Goal: Task Accomplishment & Management: Manage account settings

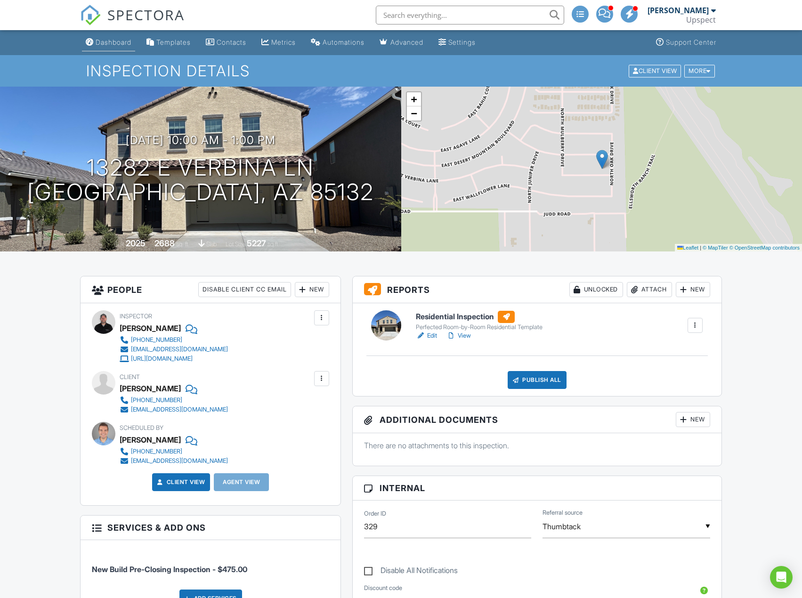
click at [117, 44] on div "Dashboard" at bounding box center [114, 42] width 36 height 8
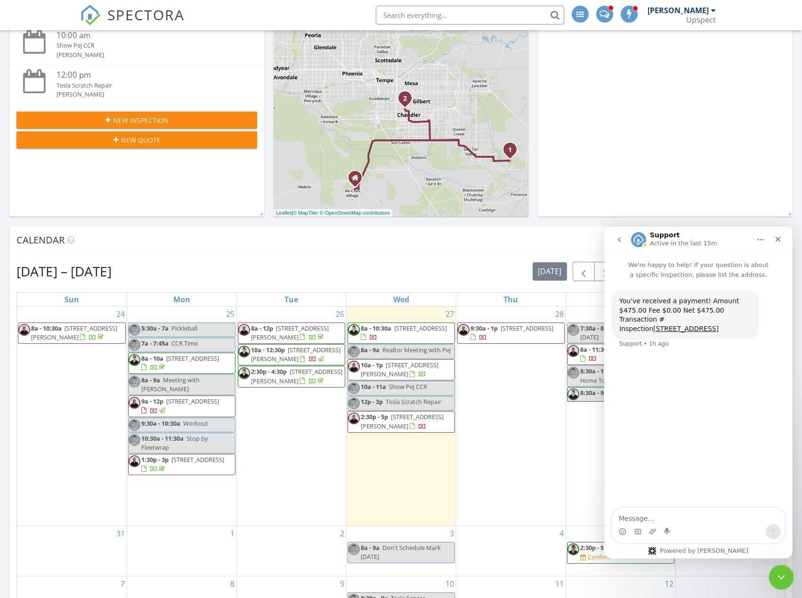
click at [786, 571] on div "Close Intercom Messenger" at bounding box center [780, 576] width 23 height 23
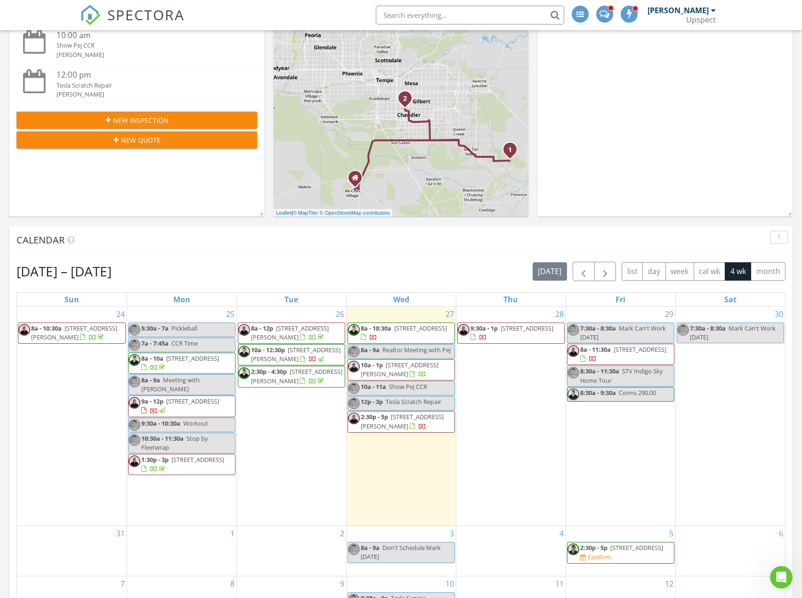
click at [442, 19] on input "text" at bounding box center [470, 15] width 188 height 19
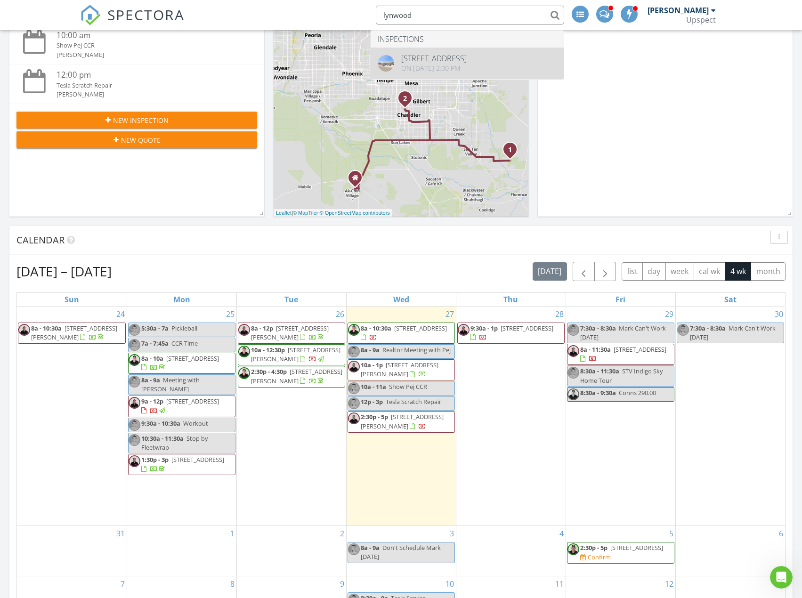
type input "lynwood"
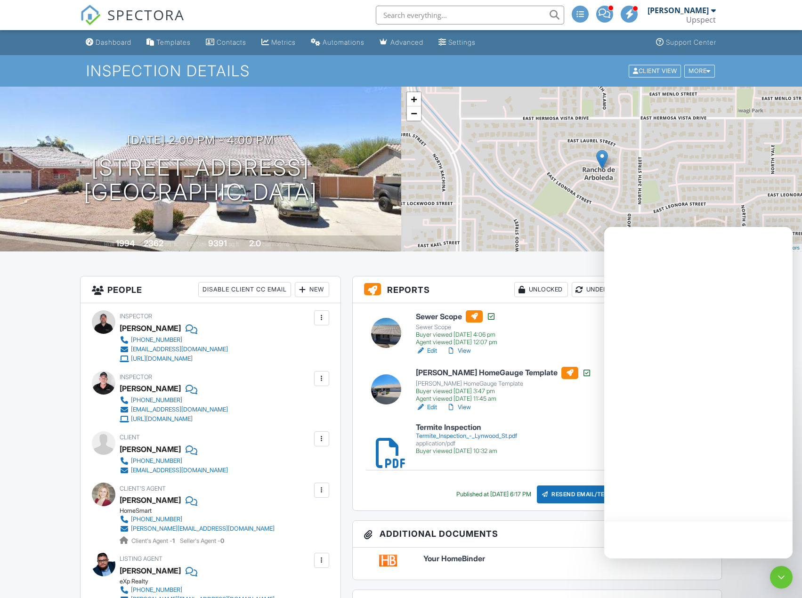
click at [659, 286] on div at bounding box center [699, 393] width 188 height 332
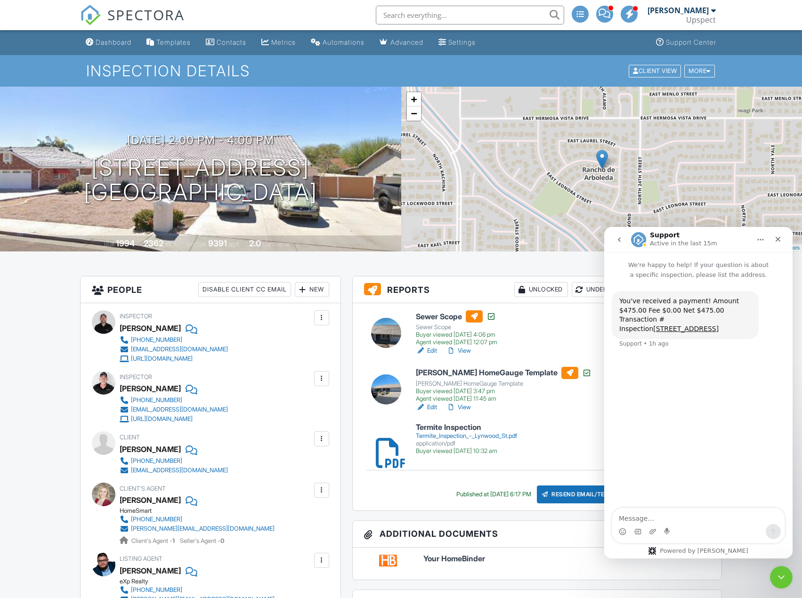
click at [616, 248] on button "go back" at bounding box center [620, 240] width 18 height 18
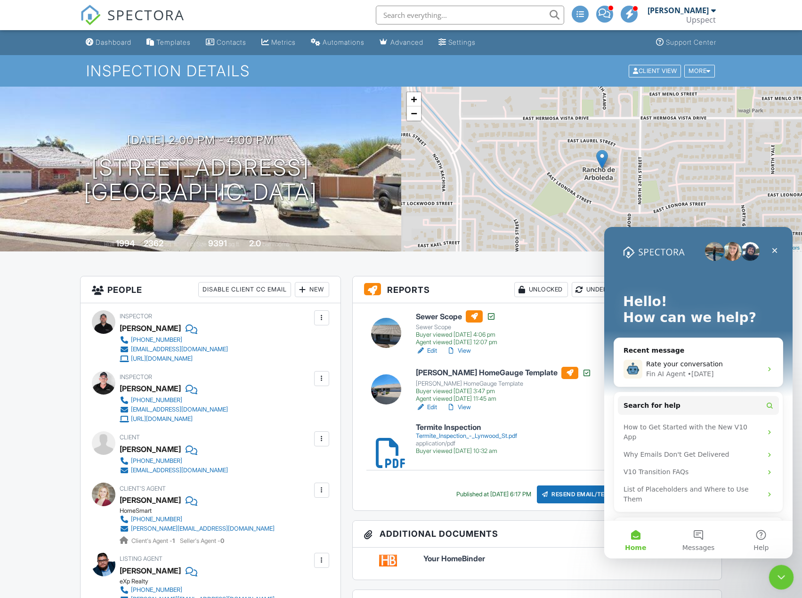
click at [785, 571] on icon "Close Intercom Messenger" at bounding box center [780, 576] width 11 height 11
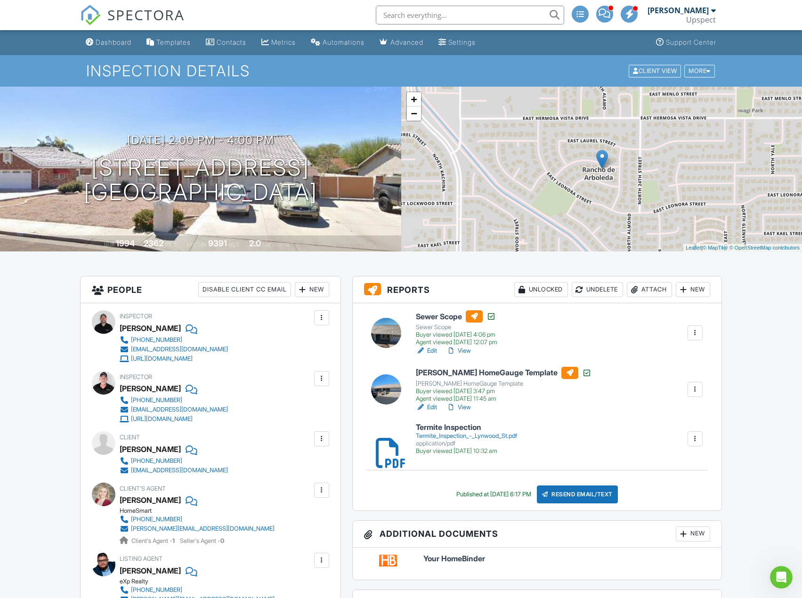
click at [659, 290] on div "Attach" at bounding box center [649, 289] width 45 height 15
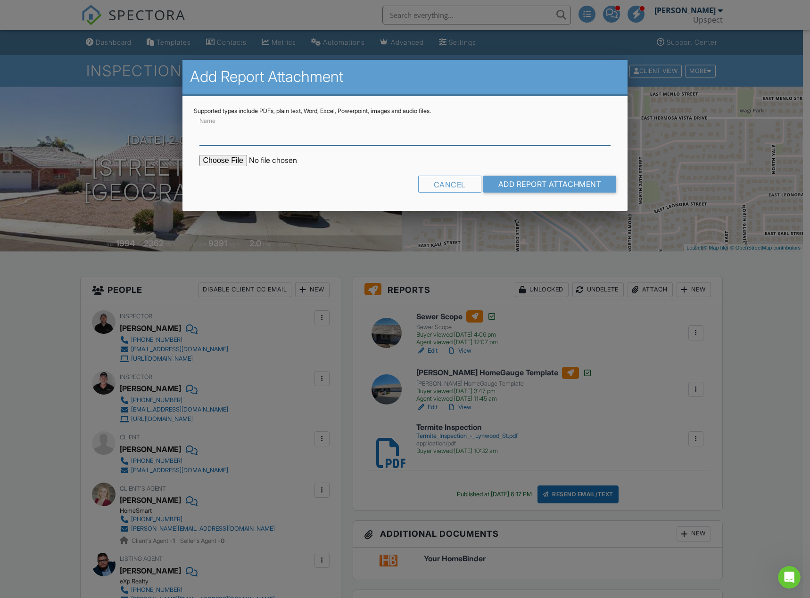
click at [255, 133] on input "Name" at bounding box center [404, 134] width 411 height 23
type input "Floorplan"
click at [230, 161] on input "file" at bounding box center [279, 160] width 160 height 11
type input "C:\fakepath\4_2317-east-lynwood-street-mesa-arizona-85213-united-states_0.png"
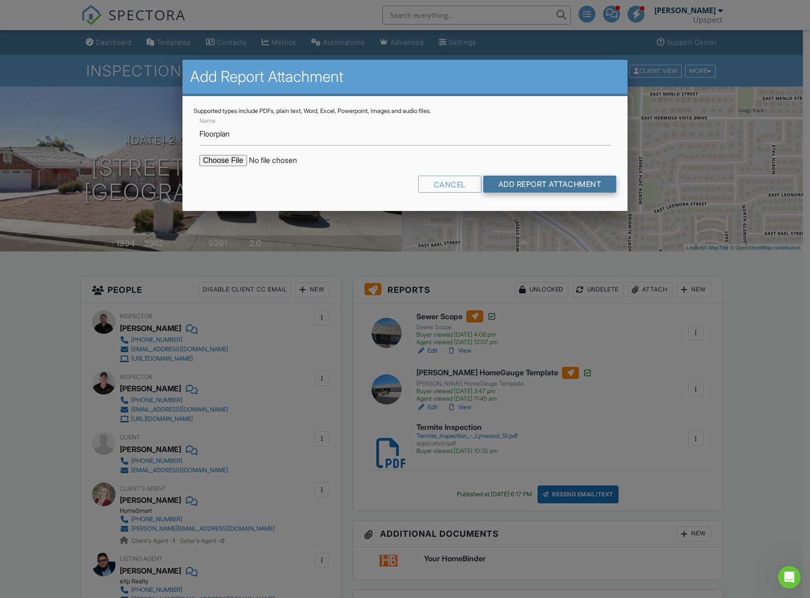
click at [589, 180] on input "Add Report Attachment" at bounding box center [549, 184] width 133 height 17
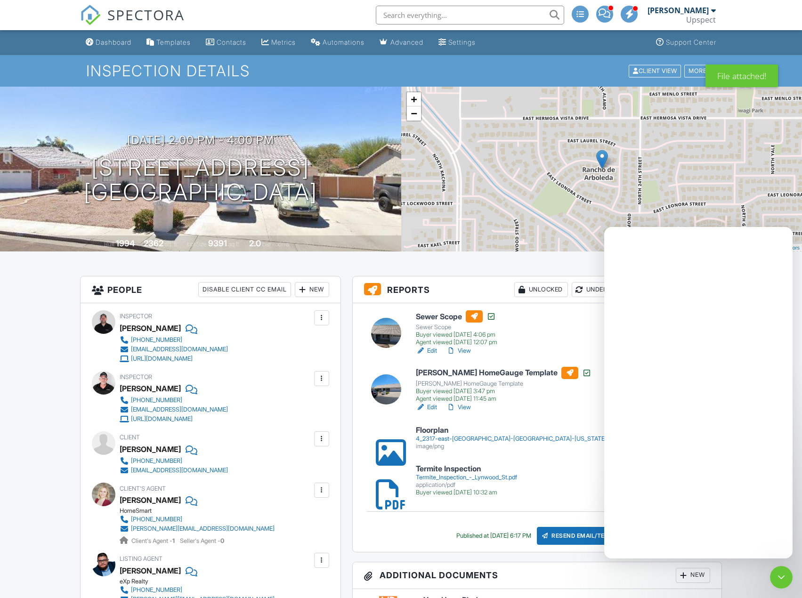
click at [743, 41] on ul "Dashboard Templates Contacts Metrics Automations Advanced Settings Support Cent…" at bounding box center [401, 42] width 802 height 25
click at [756, 17] on nav "SPECTORA Trevor Hendrickson Upspect Role: Inspector Dashboard New Inspection In…" at bounding box center [401, 15] width 802 height 30
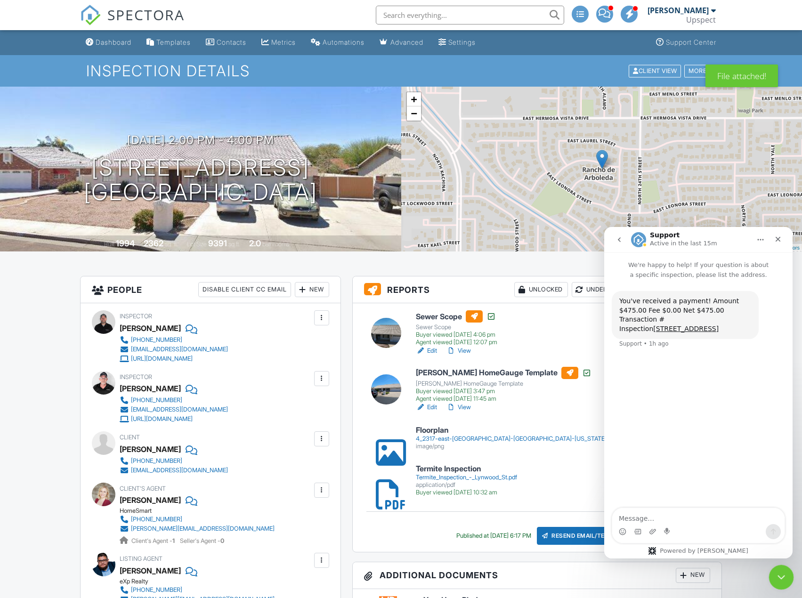
click at [772, 567] on div "Close Intercom Messenger" at bounding box center [780, 576] width 23 height 23
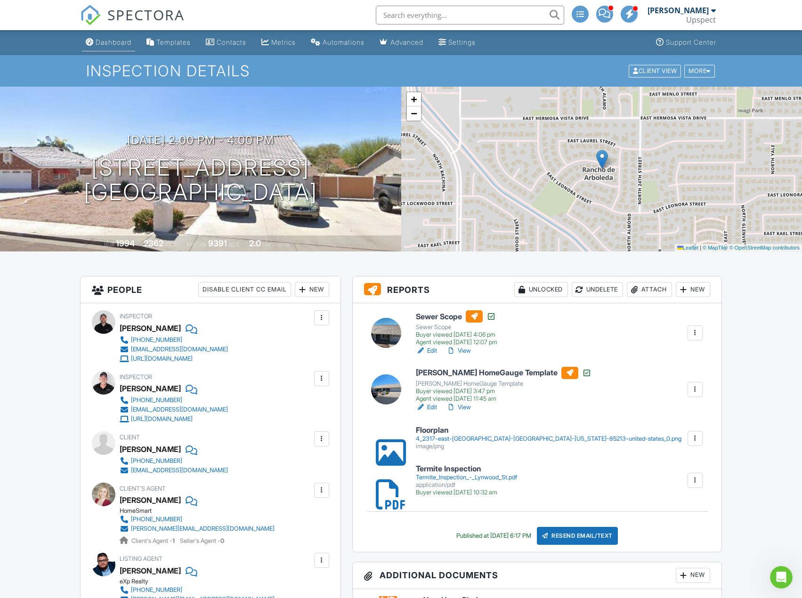
click at [119, 45] on div "Dashboard" at bounding box center [114, 42] width 36 height 8
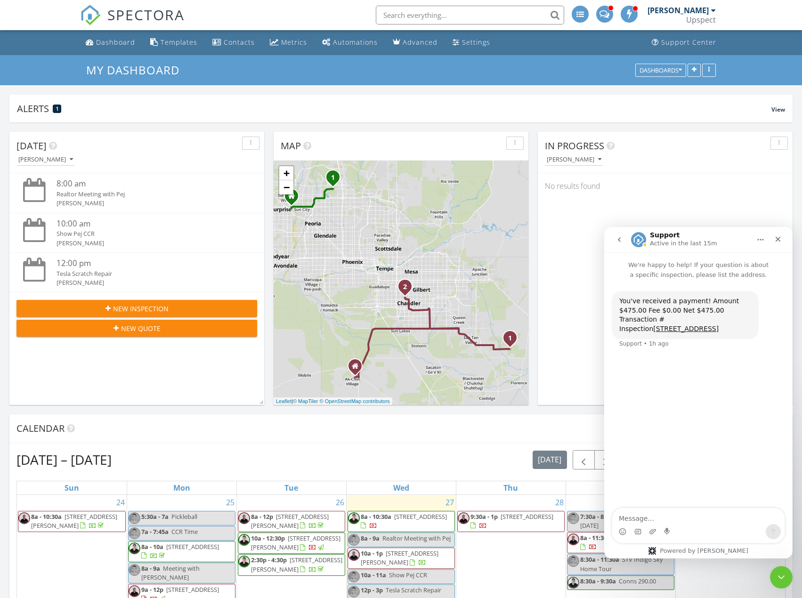
click at [623, 243] on icon "go back" at bounding box center [620, 240] width 8 height 8
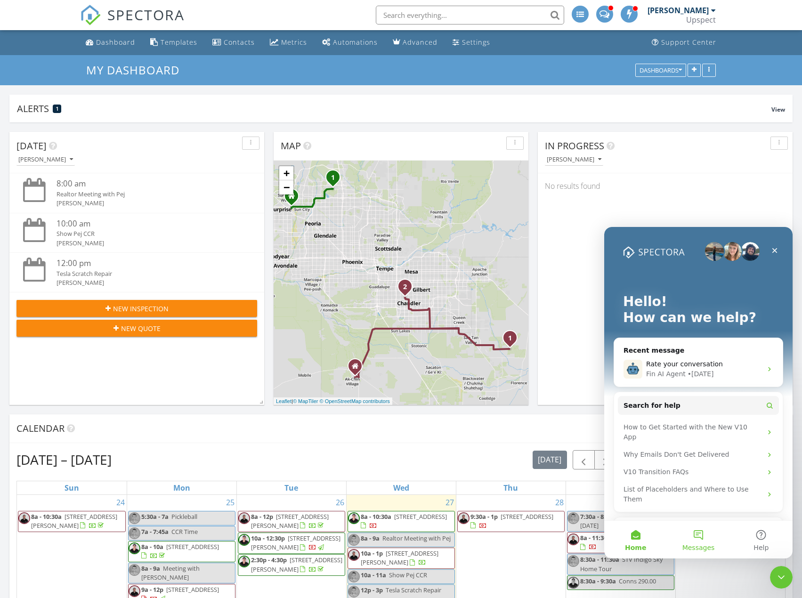
click at [695, 533] on button "Messages" at bounding box center [698, 540] width 63 height 38
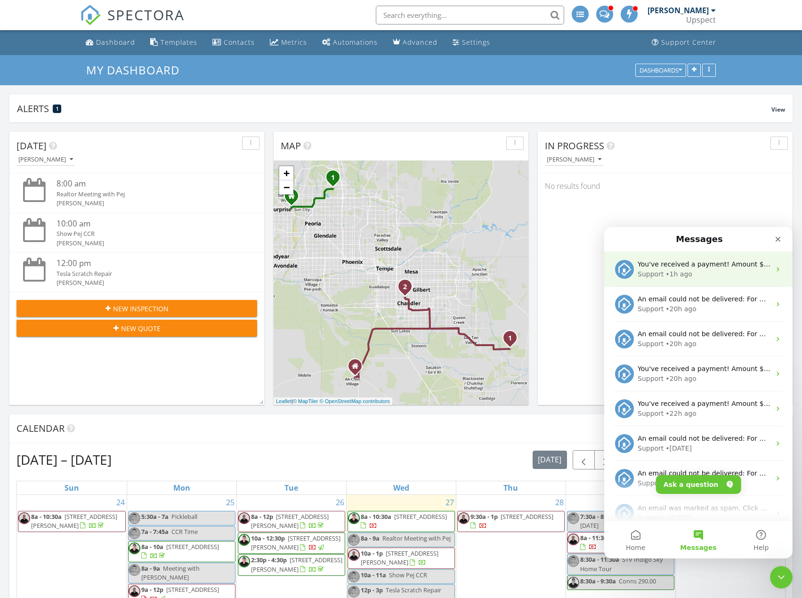
click at [688, 274] on div "Support • 1h ago" at bounding box center [704, 275] width 133 height 10
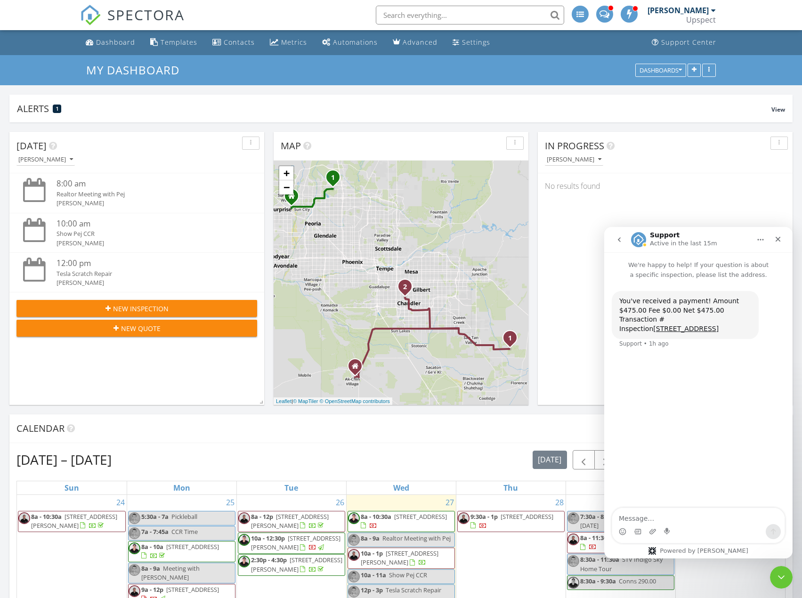
click at [617, 244] on button "go back" at bounding box center [620, 240] width 18 height 18
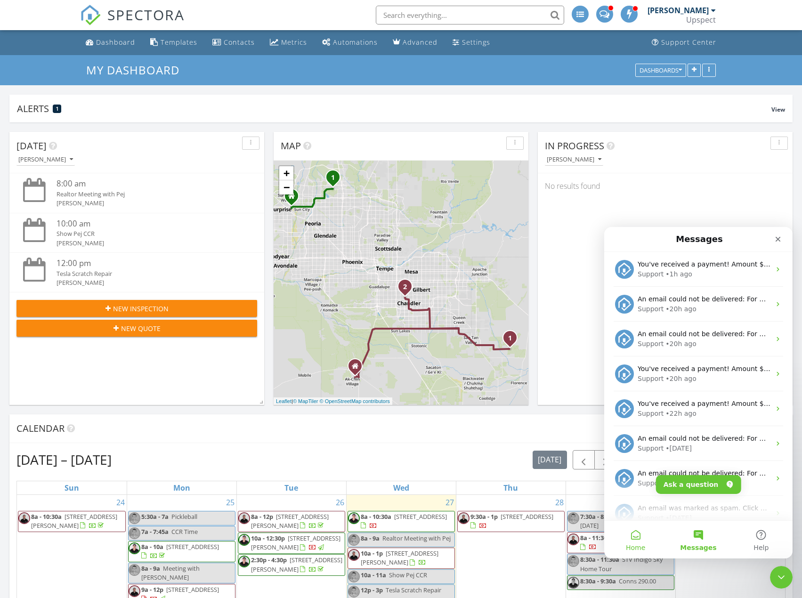
click at [641, 541] on button "Home" at bounding box center [636, 540] width 63 height 38
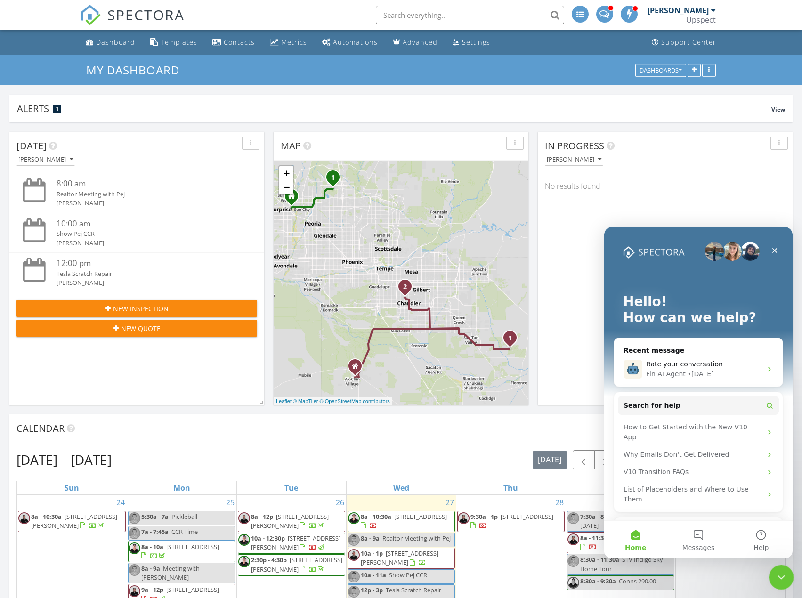
click at [784, 577] on icon "Close Intercom Messenger" at bounding box center [780, 576] width 11 height 11
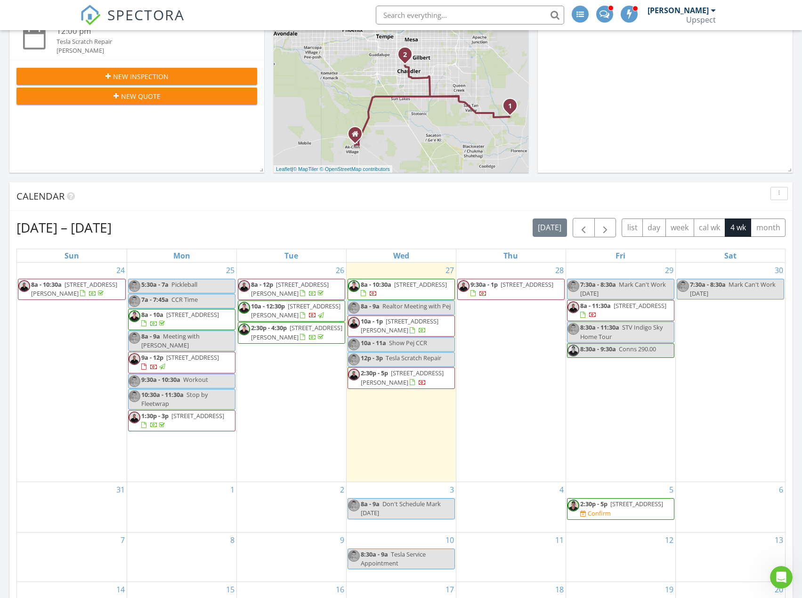
scroll to position [236, 0]
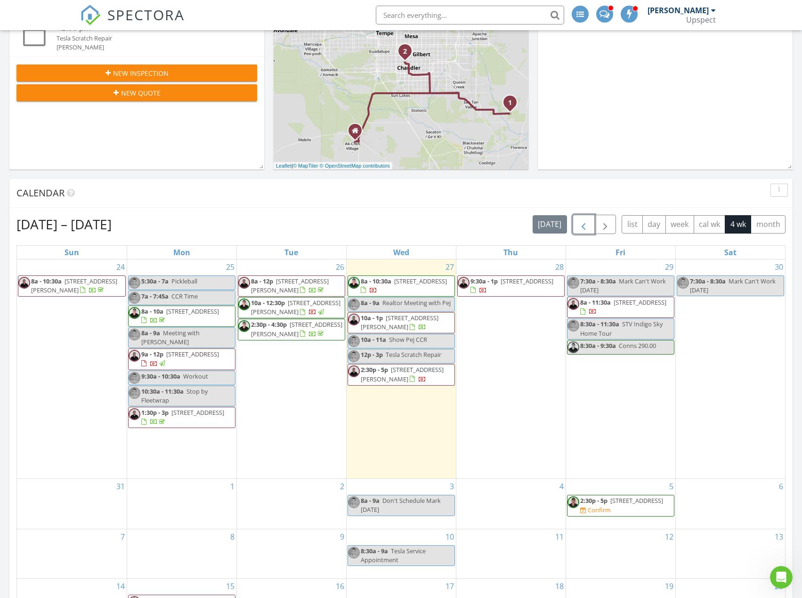
click at [588, 227] on span "button" at bounding box center [583, 224] width 11 height 11
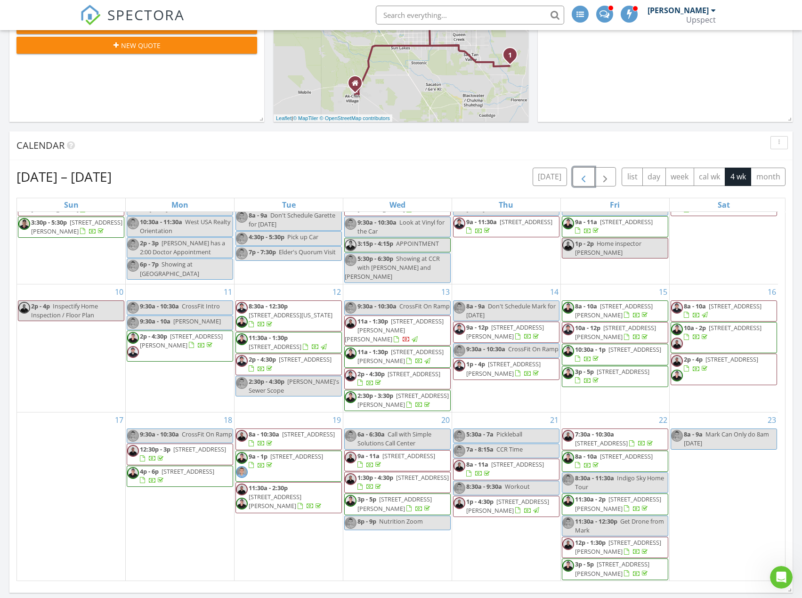
scroll to position [377, 0]
